Goal: Find specific page/section: Find specific page/section

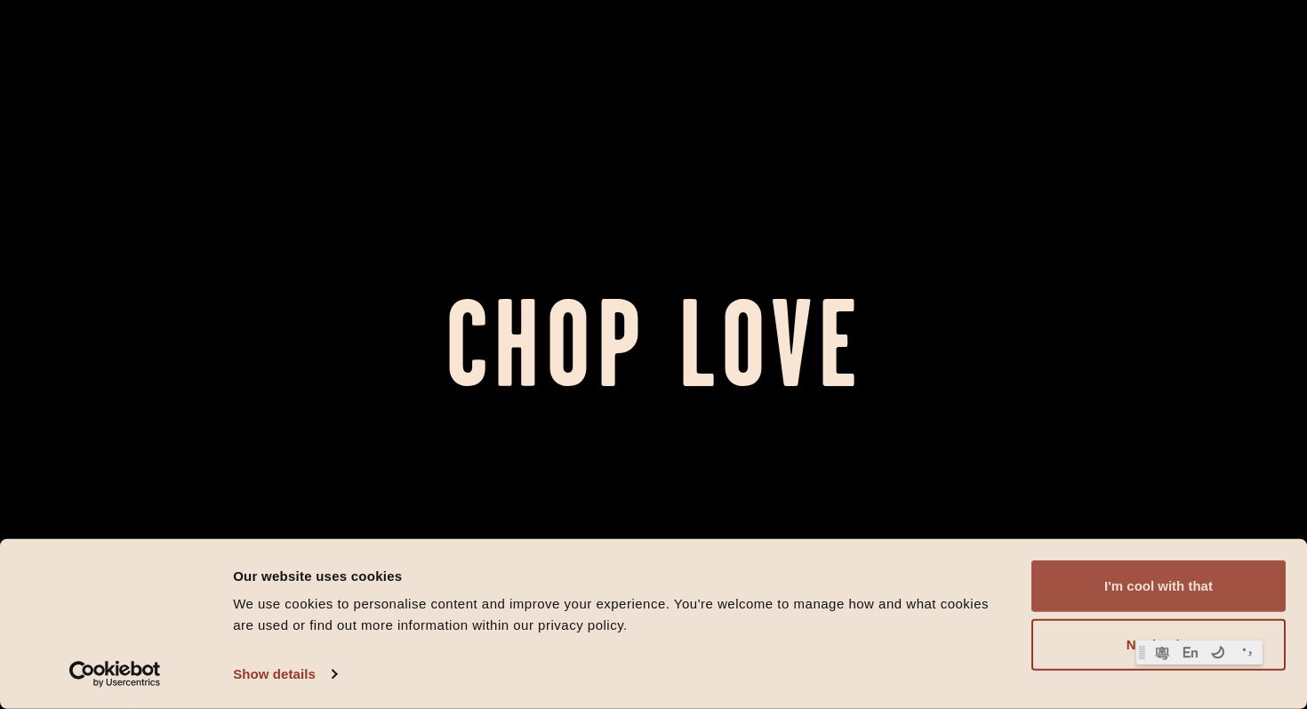
click at [1165, 591] on button "I'm cool with that" at bounding box center [1159, 586] width 254 height 52
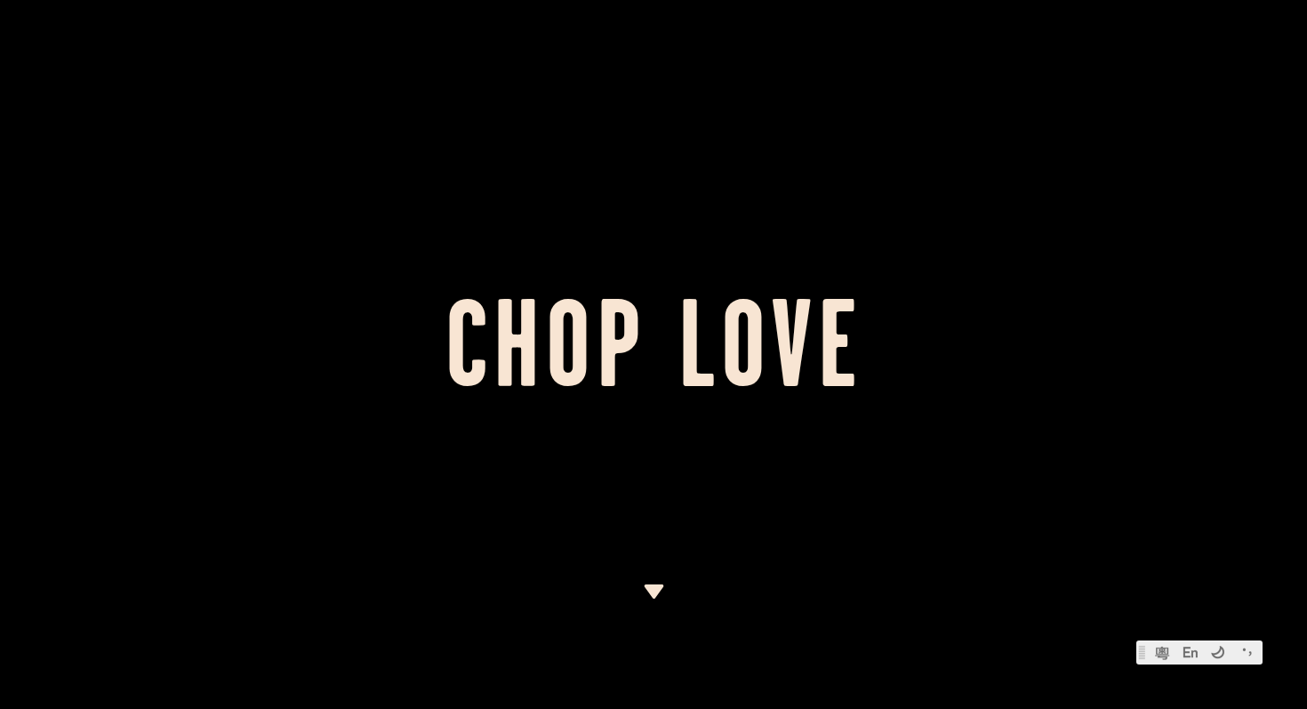
click at [649, 587] on img at bounding box center [654, 591] width 22 height 14
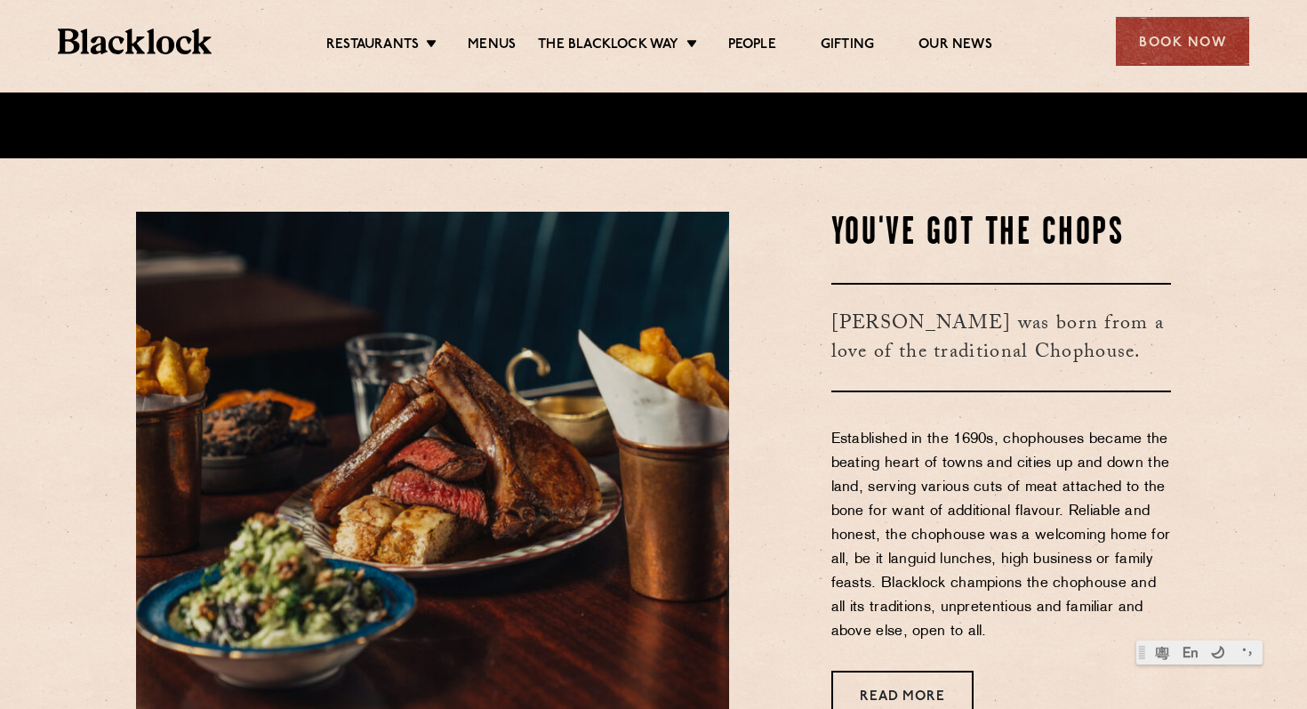
scroll to position [563, 0]
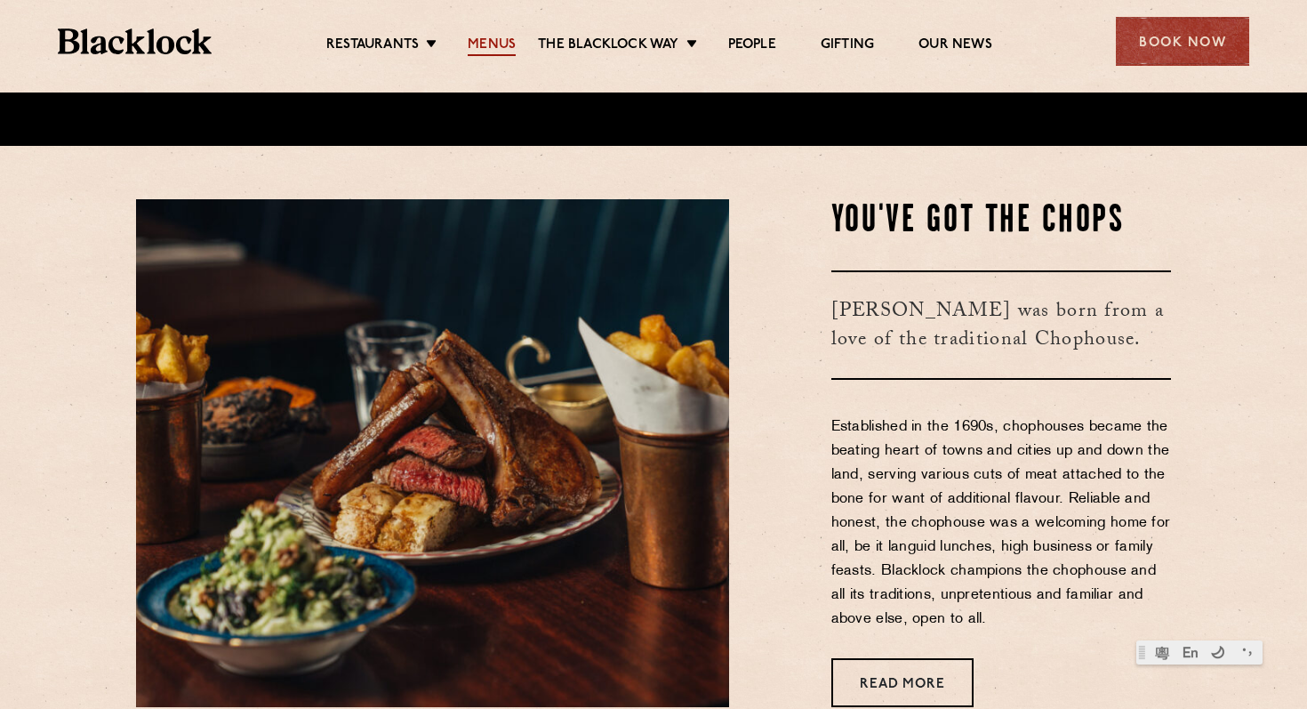
click at [482, 44] on link "Menus" at bounding box center [492, 46] width 48 height 20
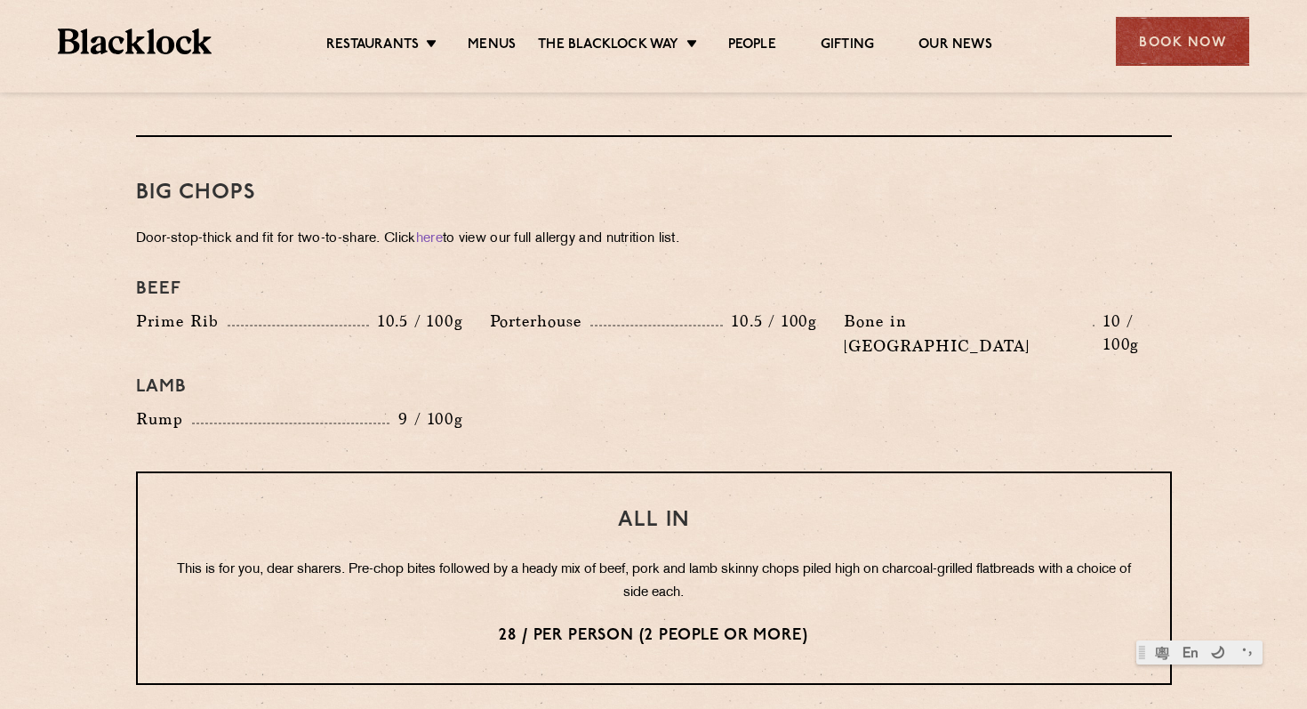
scroll to position [1923, 0]
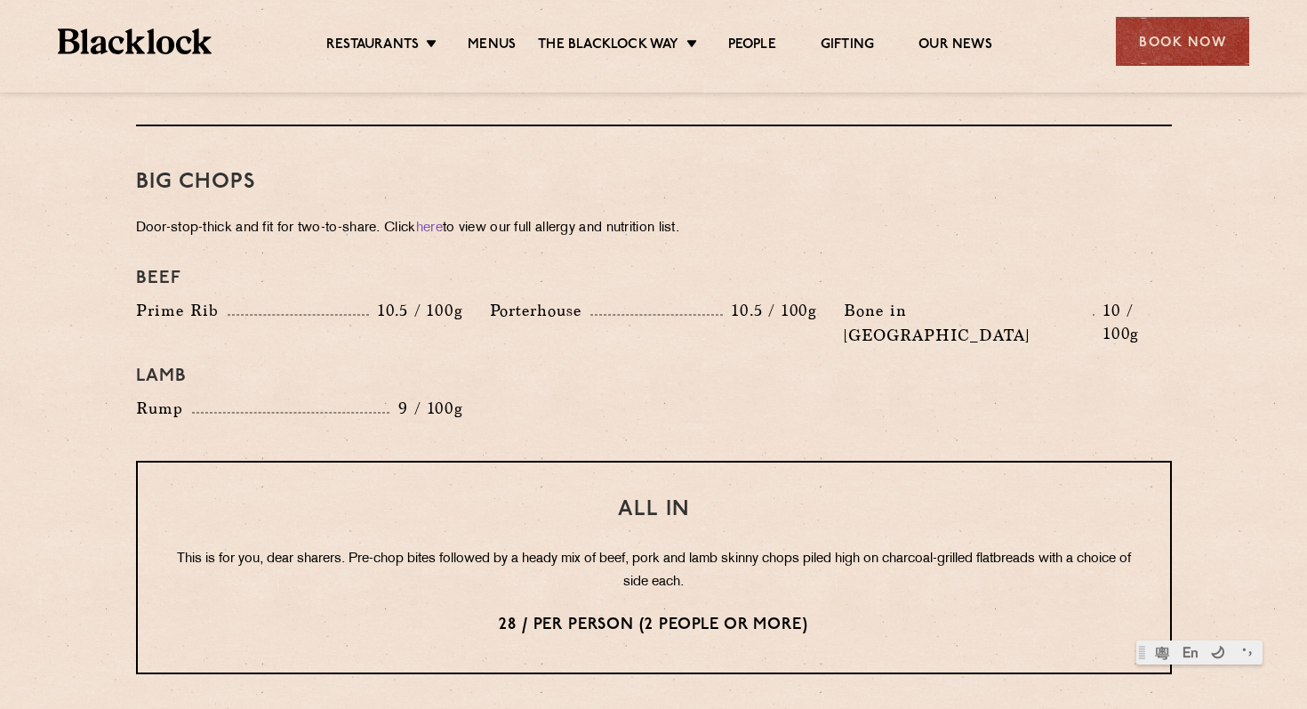
click at [533, 614] on p "28 / per person (2 people or more)" at bounding box center [653, 625] width 961 height 23
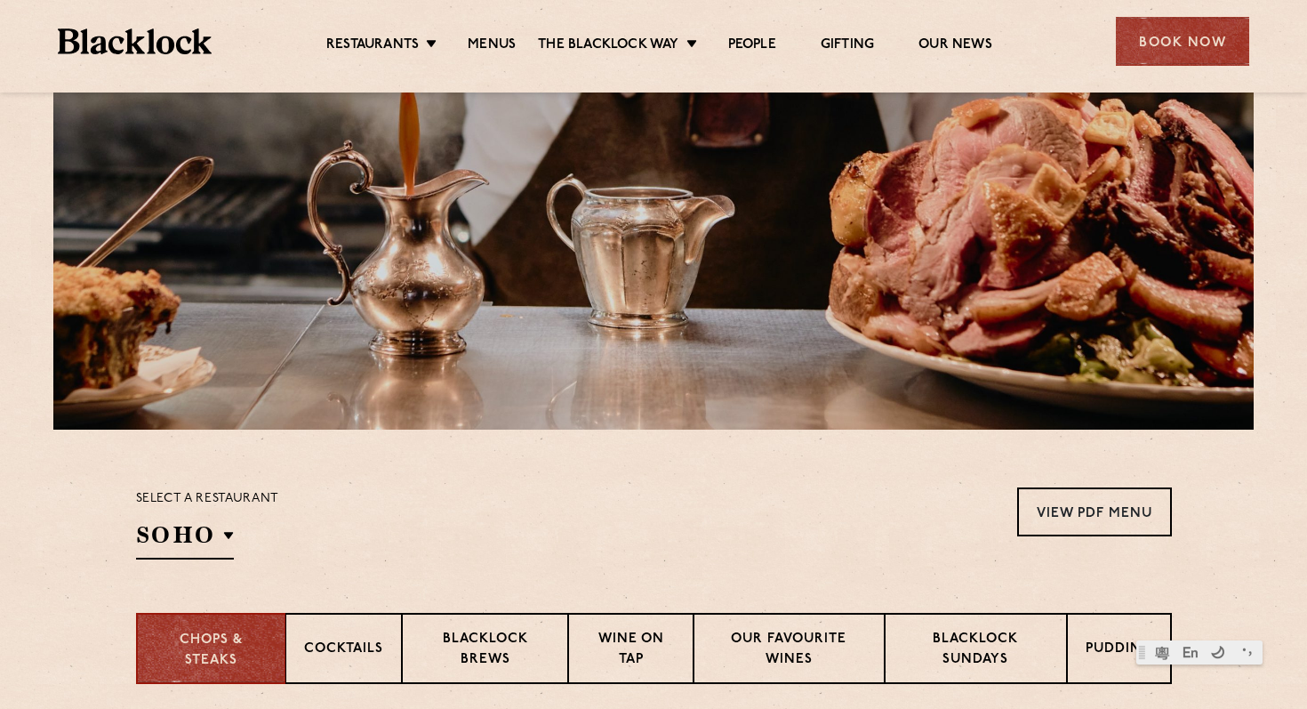
scroll to position [244, 0]
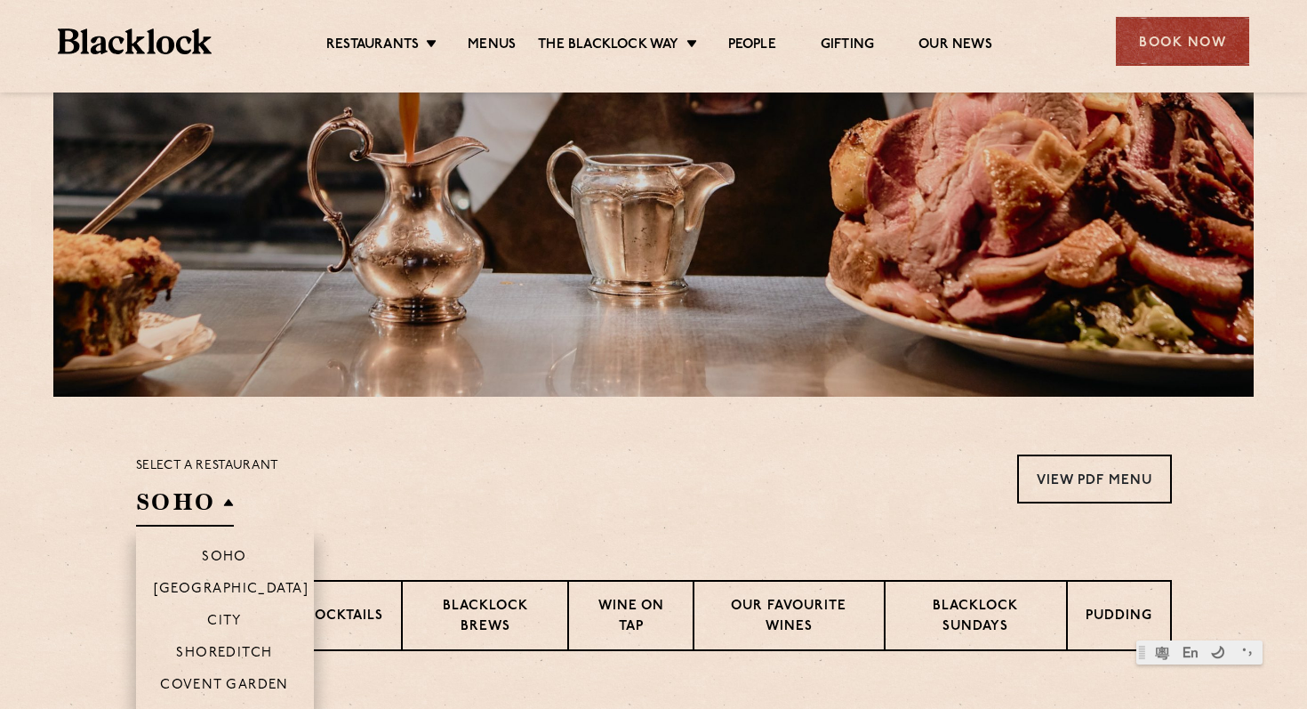
click at [229, 508] on h2 "SOHO" at bounding box center [185, 507] width 98 height 40
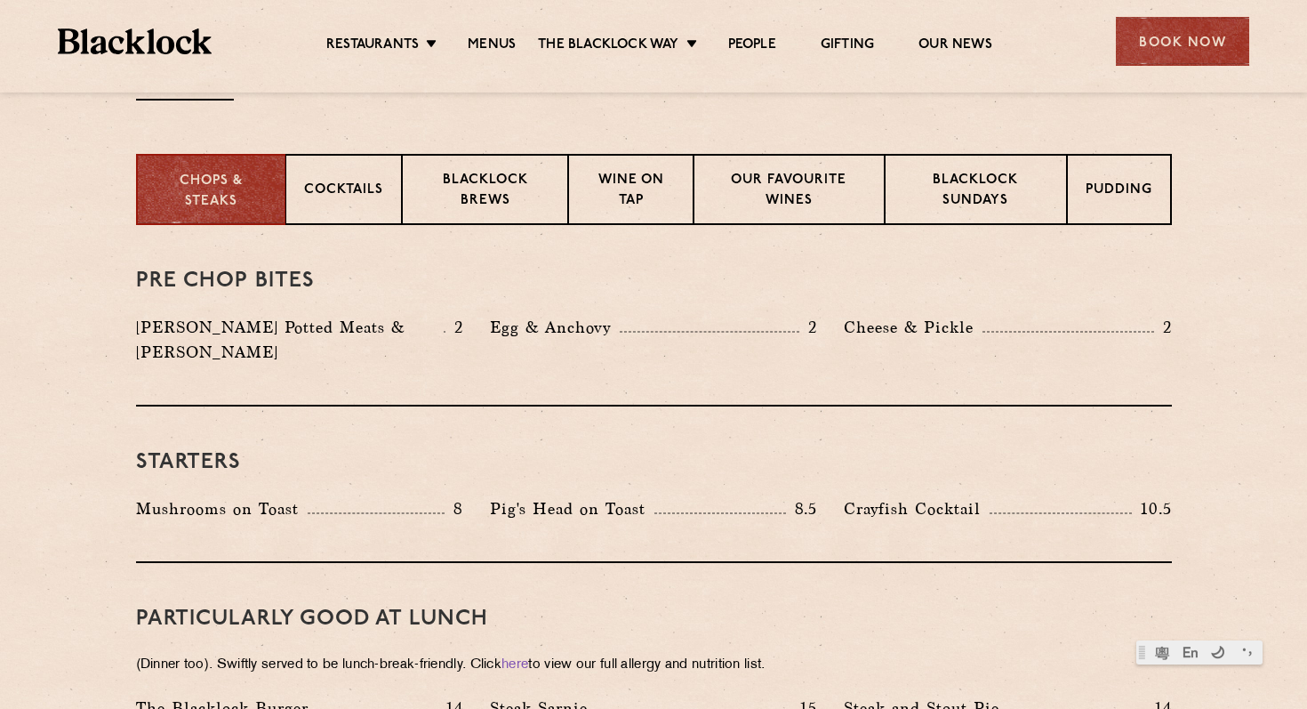
scroll to position [677, 0]
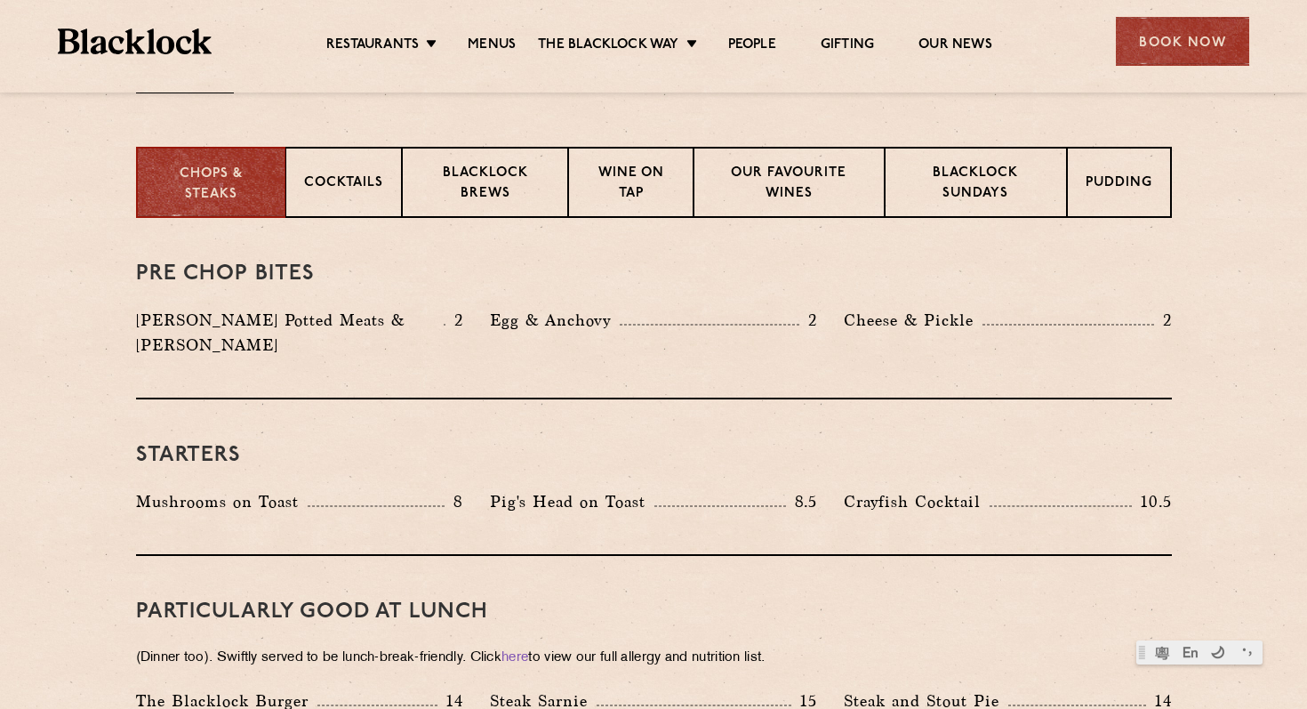
click at [378, 55] on div "Restaurants Soho City Shoreditch Covent Garden Canary Wharf Manchester Birmingh…" at bounding box center [653, 39] width 1245 height 79
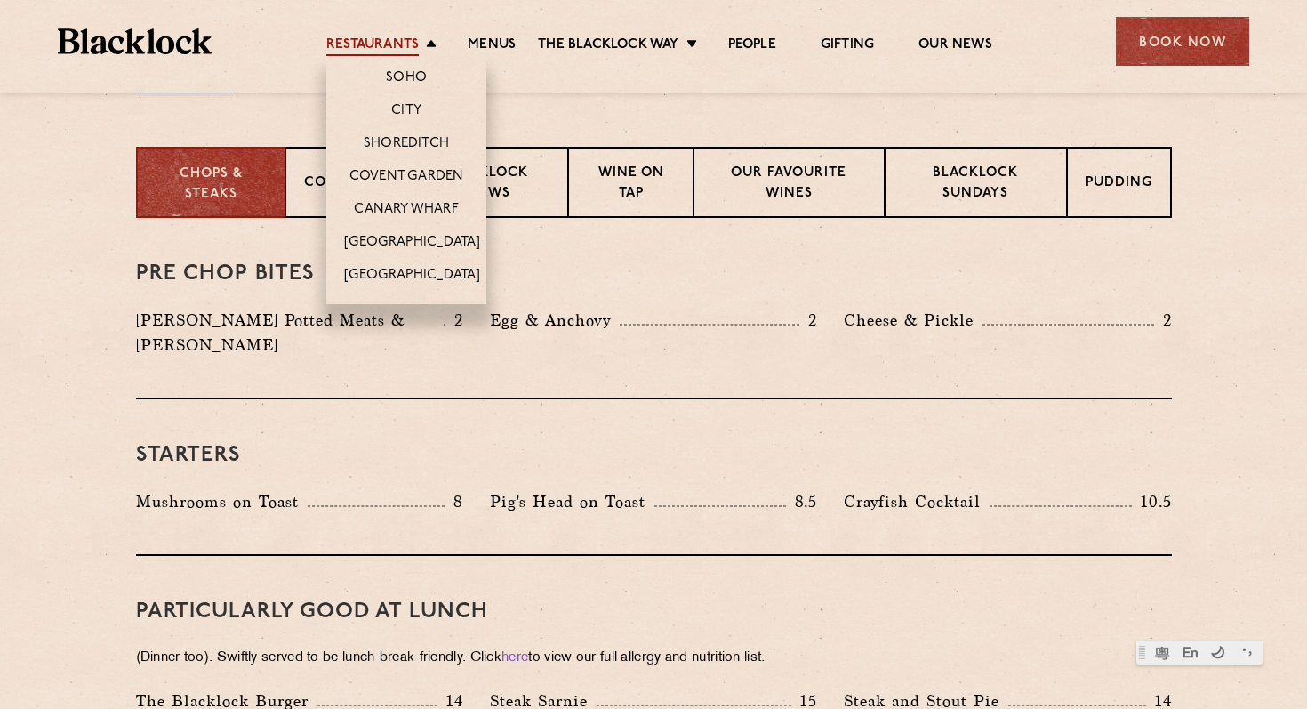
click at [393, 44] on link "Restaurants" at bounding box center [372, 46] width 92 height 20
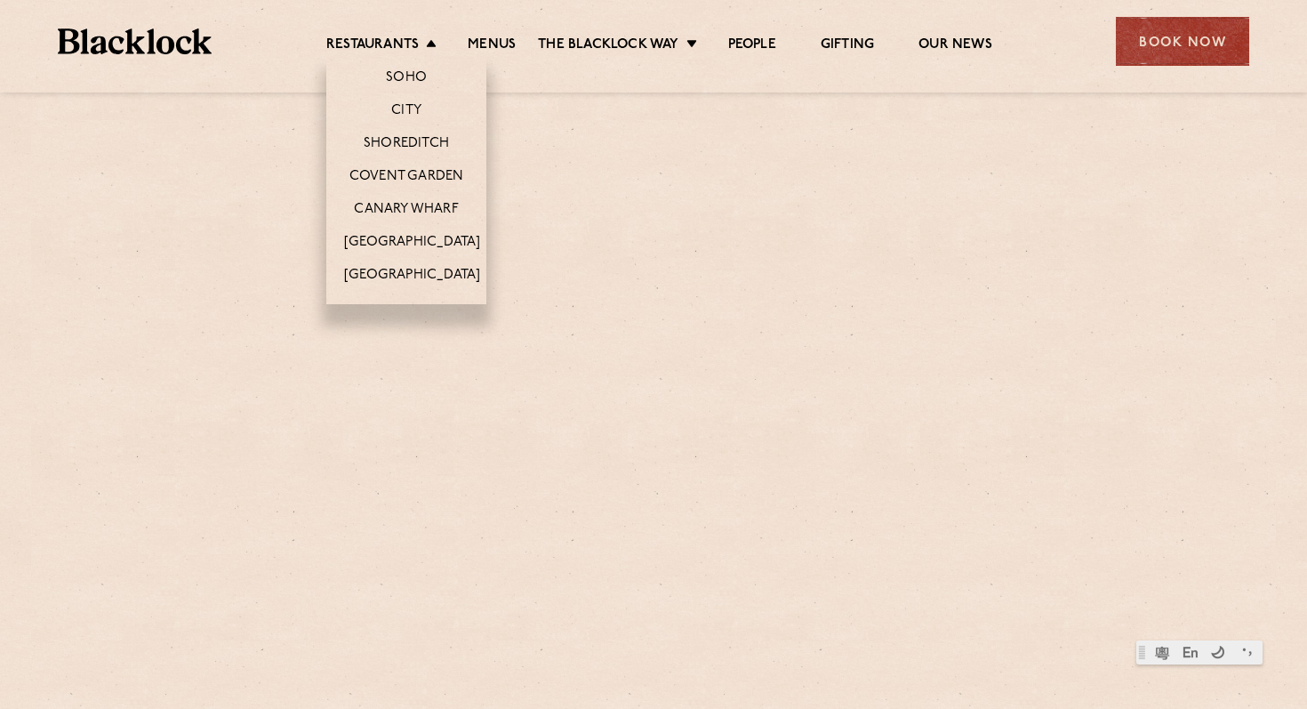
click at [427, 75] on li "Soho" at bounding box center [406, 74] width 160 height 37
click at [409, 73] on link "Soho" at bounding box center [406, 79] width 41 height 20
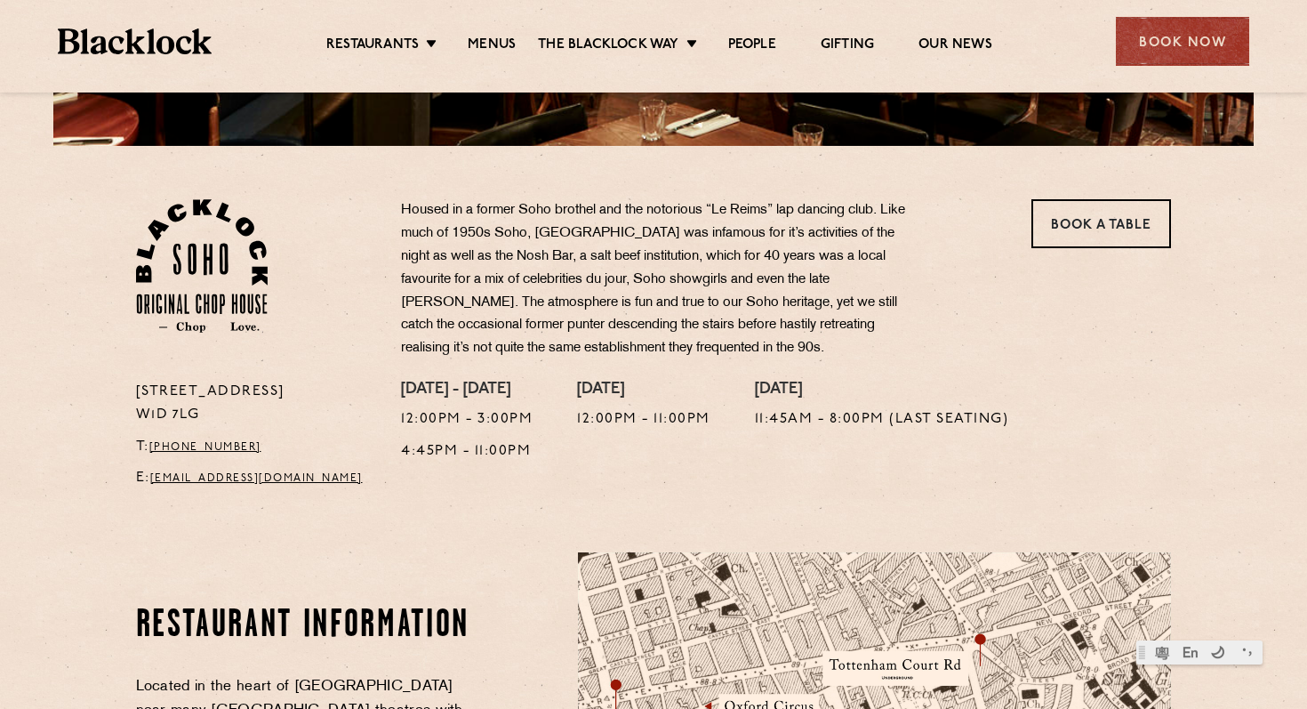
scroll to position [495, 0]
